Goal: Obtain resource: Obtain resource

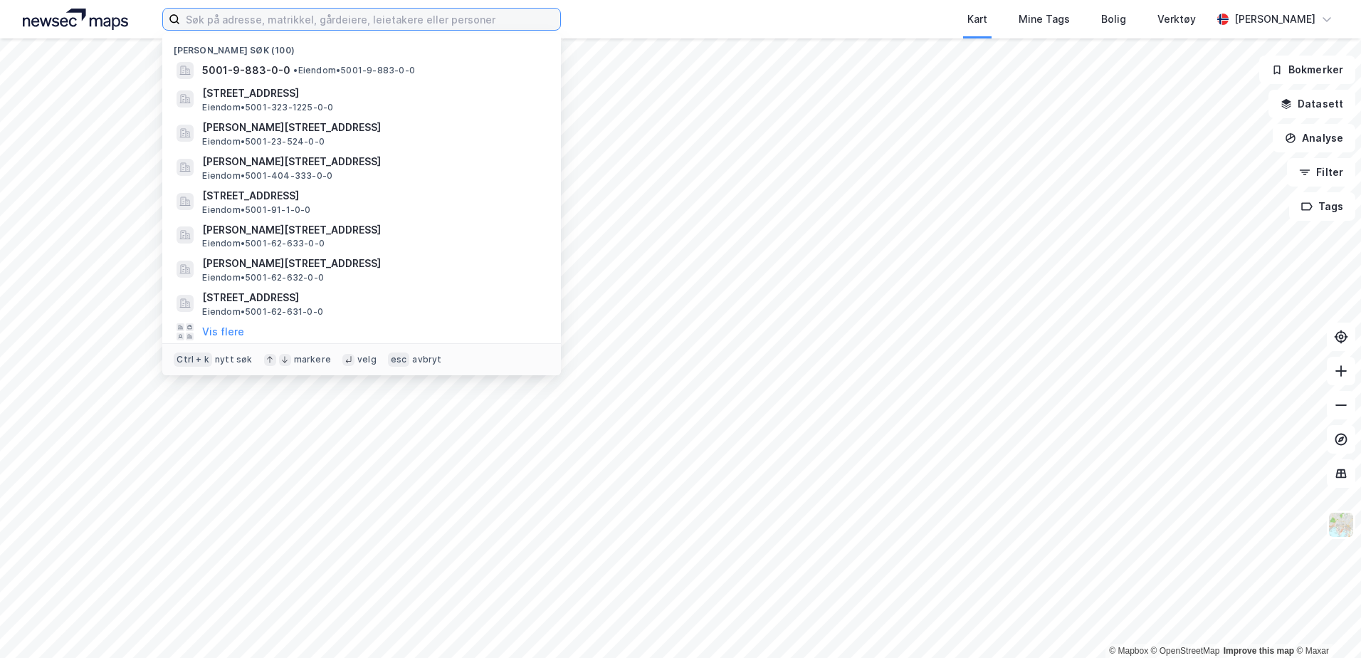
click at [474, 16] on input at bounding box center [370, 19] width 380 height 21
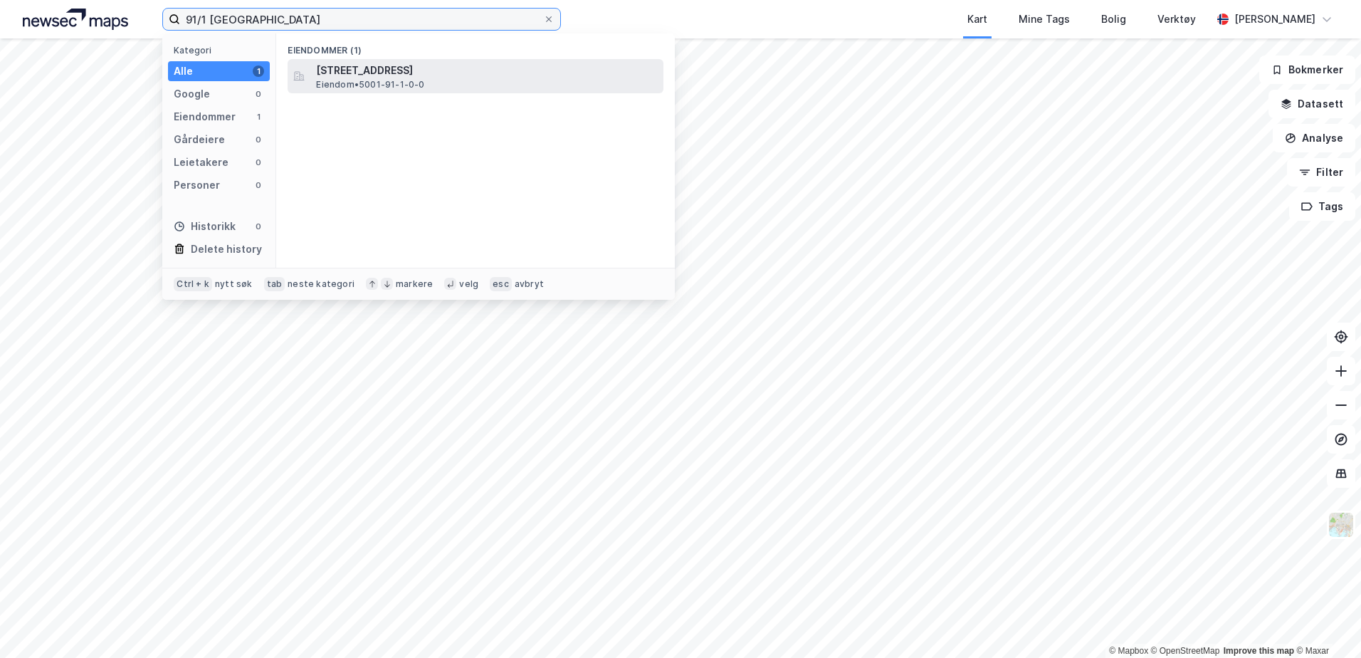
type input "91/1 [GEOGRAPHIC_DATA]"
click at [456, 74] on span "[STREET_ADDRESS]" at bounding box center [487, 70] width 342 height 17
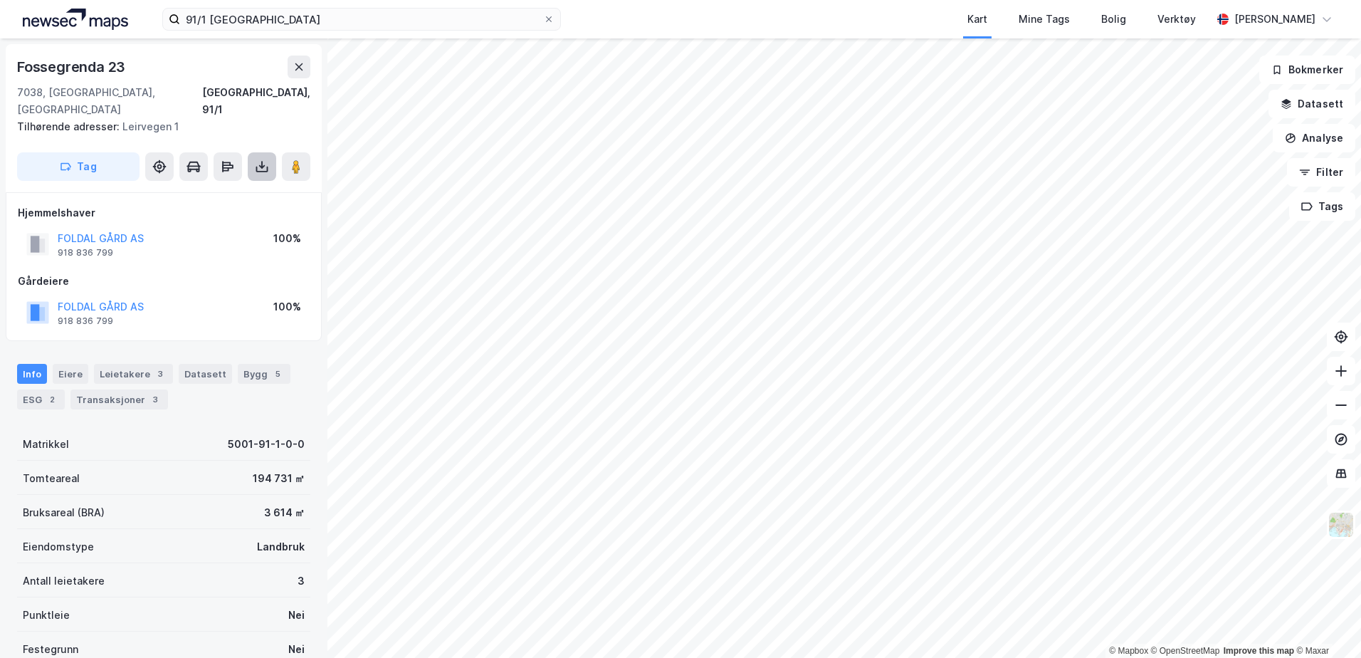
click at [268, 159] on icon at bounding box center [262, 166] width 14 height 14
click at [246, 184] on div "Last ned grunnbok" at bounding box center [201, 195] width 152 height 23
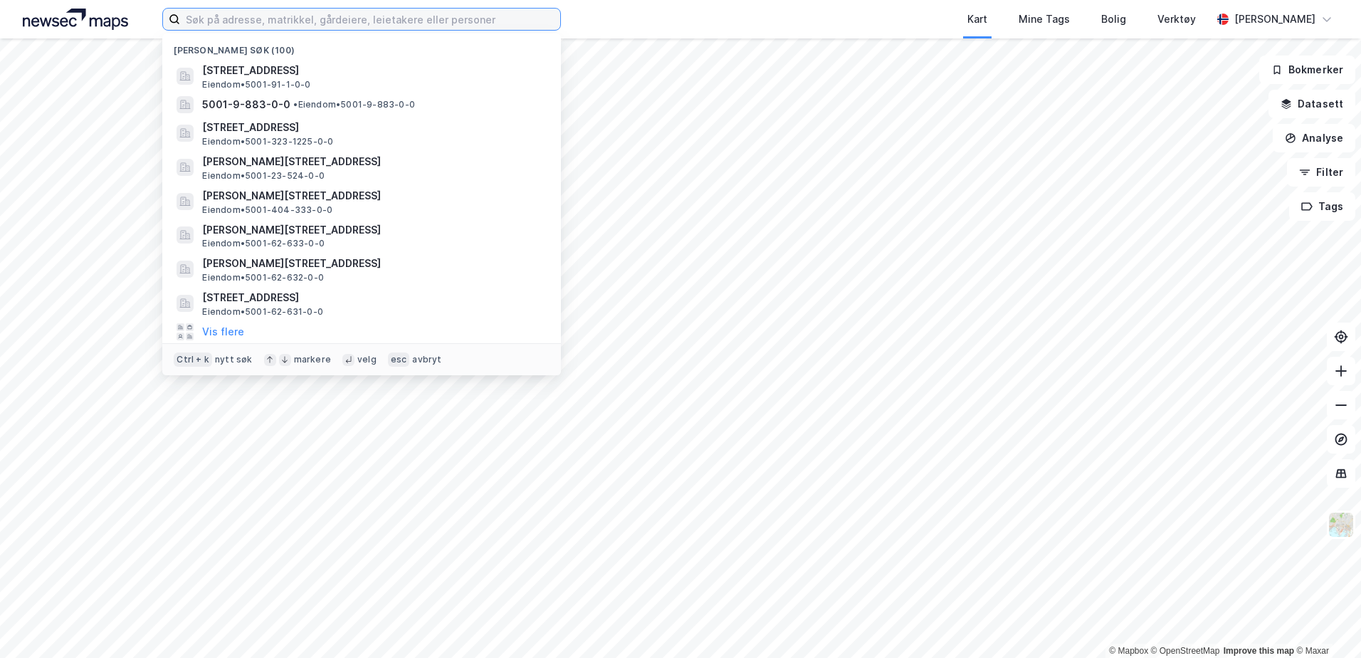
click at [449, 25] on input at bounding box center [370, 19] width 380 height 21
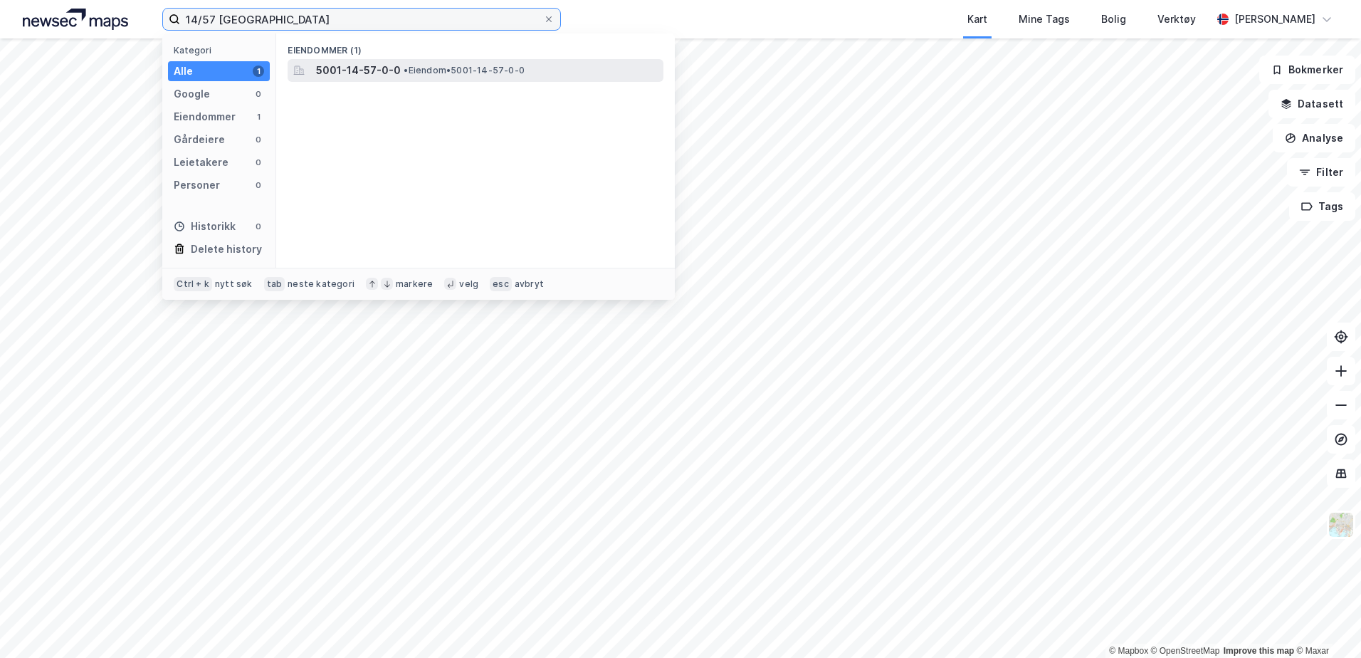
type input "14/57 [GEOGRAPHIC_DATA]"
click at [429, 68] on span "• Eiendom • 5001-14-57-0-0" at bounding box center [464, 70] width 121 height 11
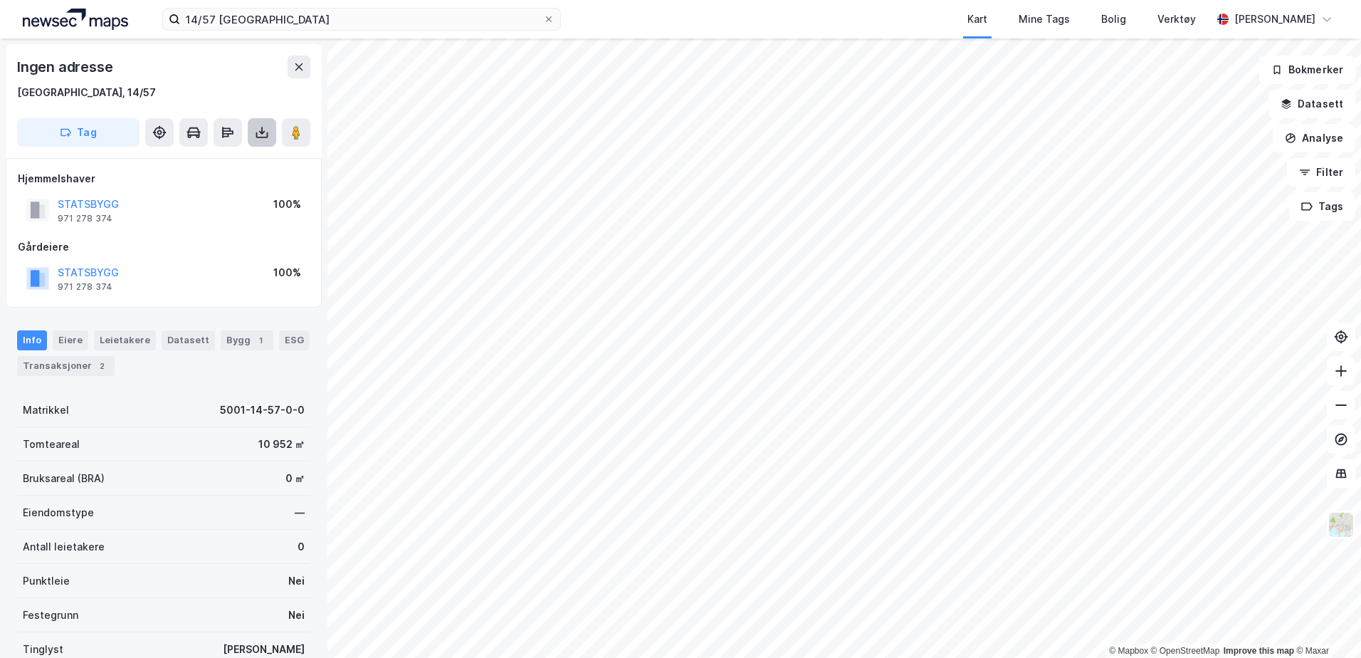
click at [260, 132] on icon at bounding box center [262, 133] width 6 height 4
click at [256, 164] on div "Last ned grunnbok" at bounding box center [201, 160] width 152 height 23
click at [240, 342] on div "Bygg 1" at bounding box center [247, 340] width 53 height 20
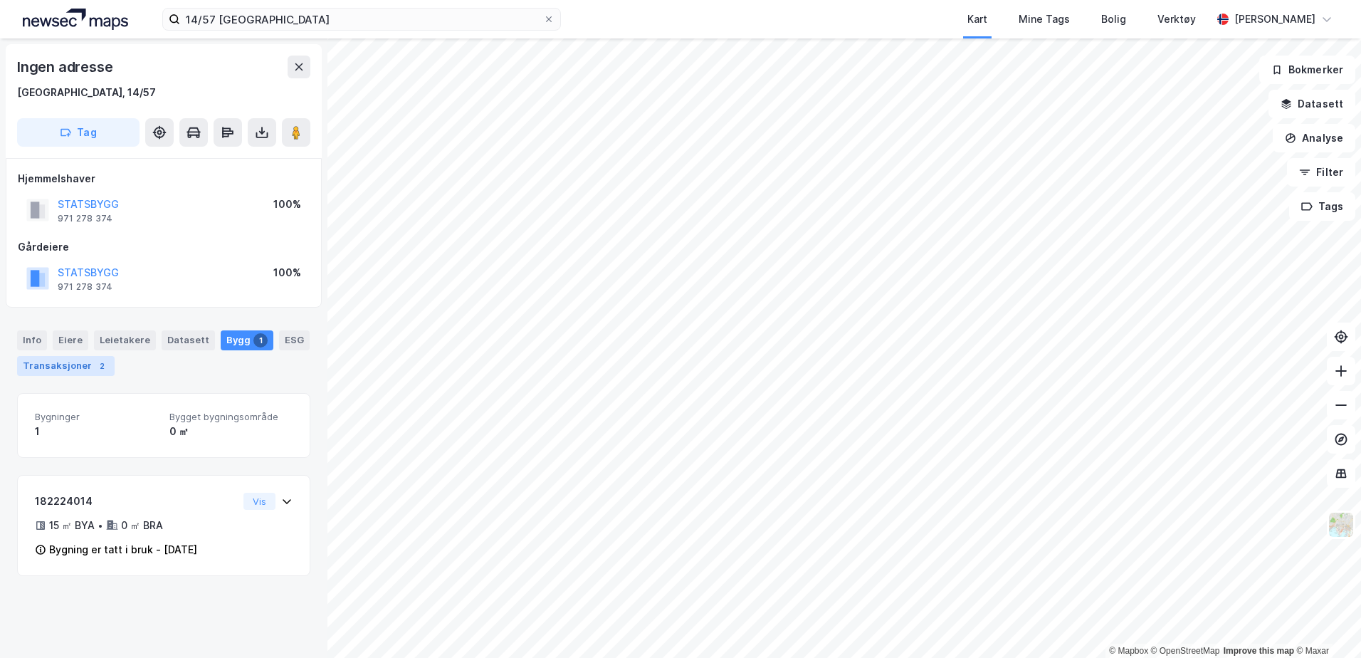
click at [95, 364] on div "2" at bounding box center [102, 366] width 14 height 14
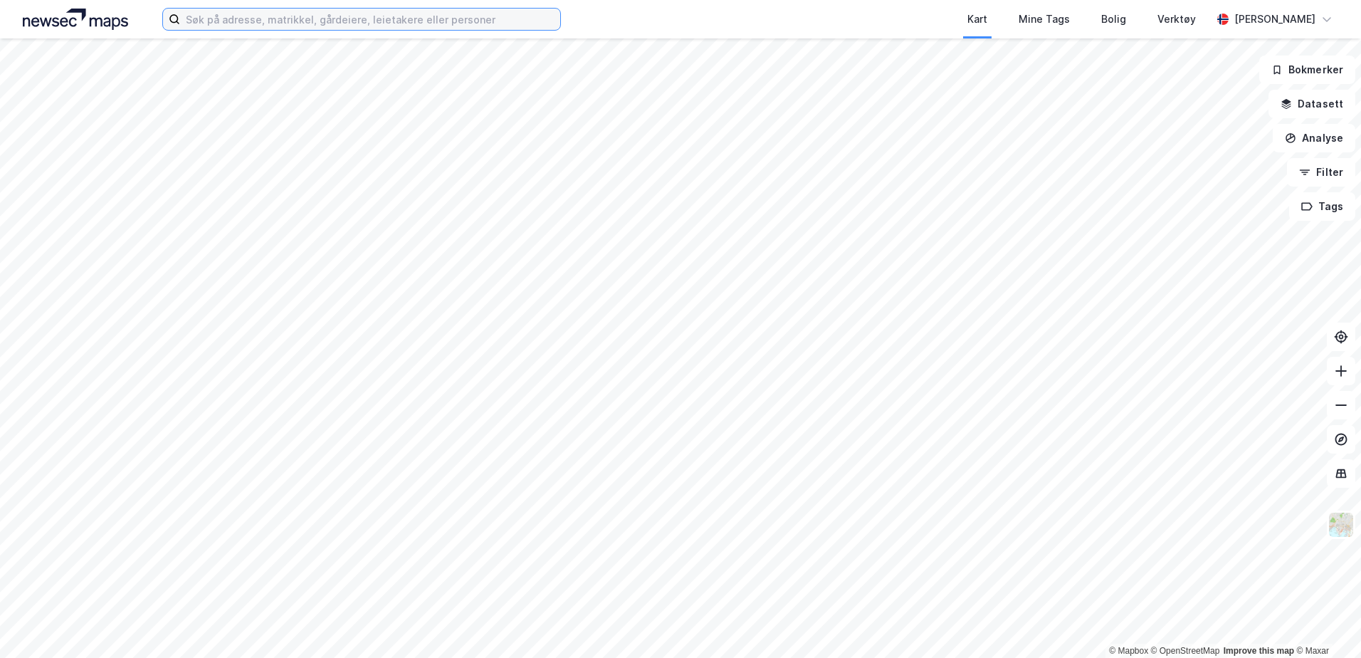
click at [448, 18] on input at bounding box center [370, 19] width 380 height 21
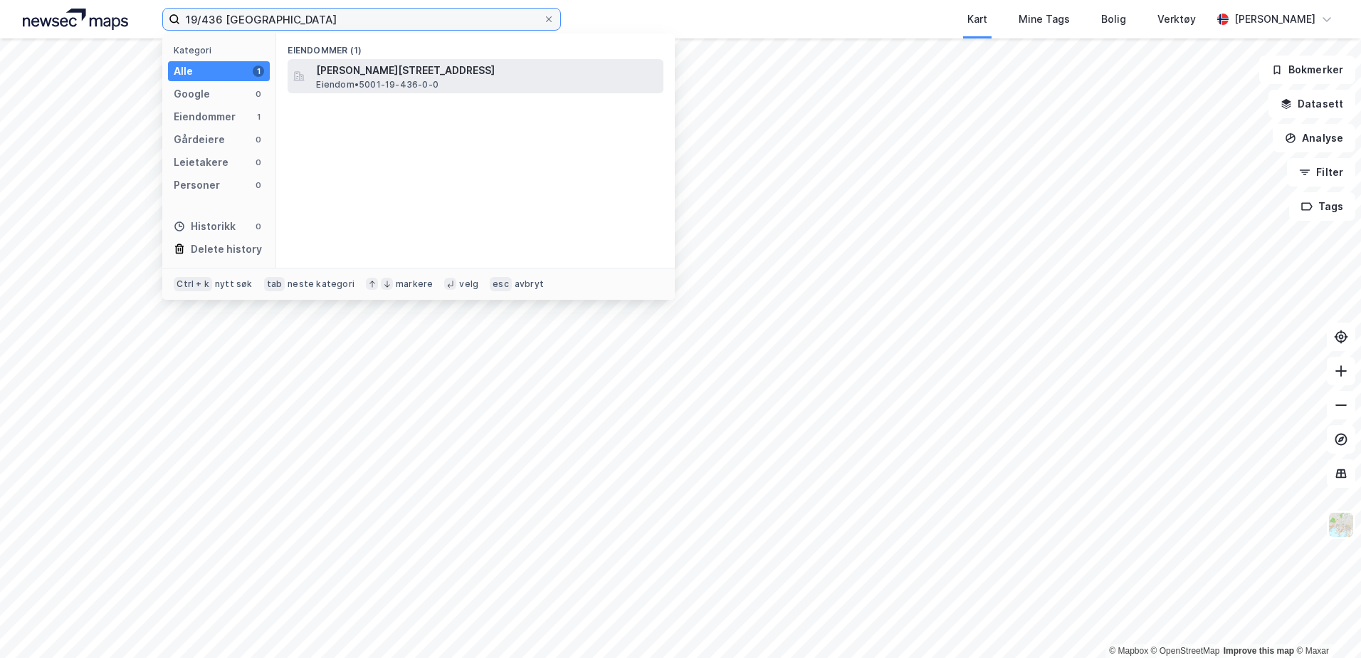
type input "19/436 trondheim"
click at [434, 70] on span "Carl Lønseths veg 2, 7059, JAKOBSLI, TRONDHEIM" at bounding box center [487, 70] width 342 height 17
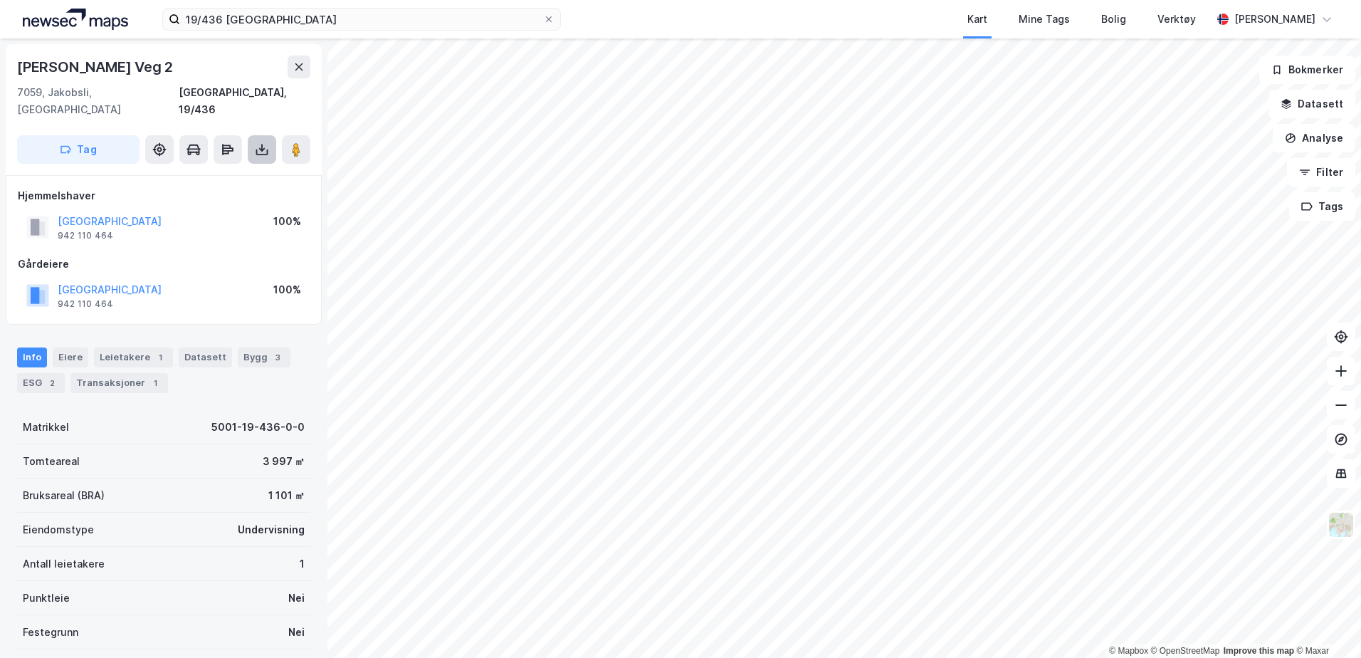
click at [267, 149] on icon at bounding box center [262, 152] width 12 height 6
click at [244, 167] on div "Last ned grunnbok" at bounding box center [201, 178] width 152 height 23
